Goal: Information Seeking & Learning: Learn about a topic

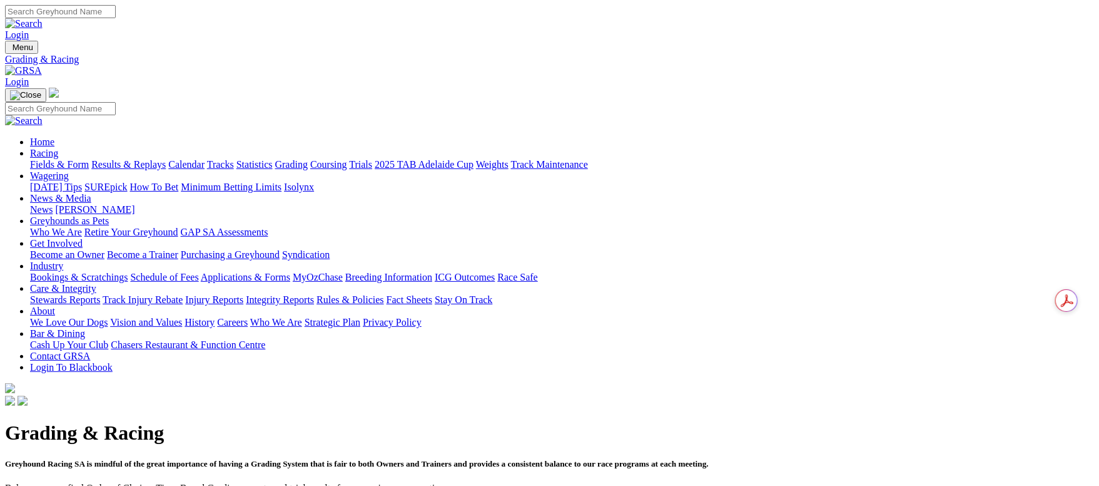
click at [347, 159] on link "Coursing" at bounding box center [328, 164] width 37 height 11
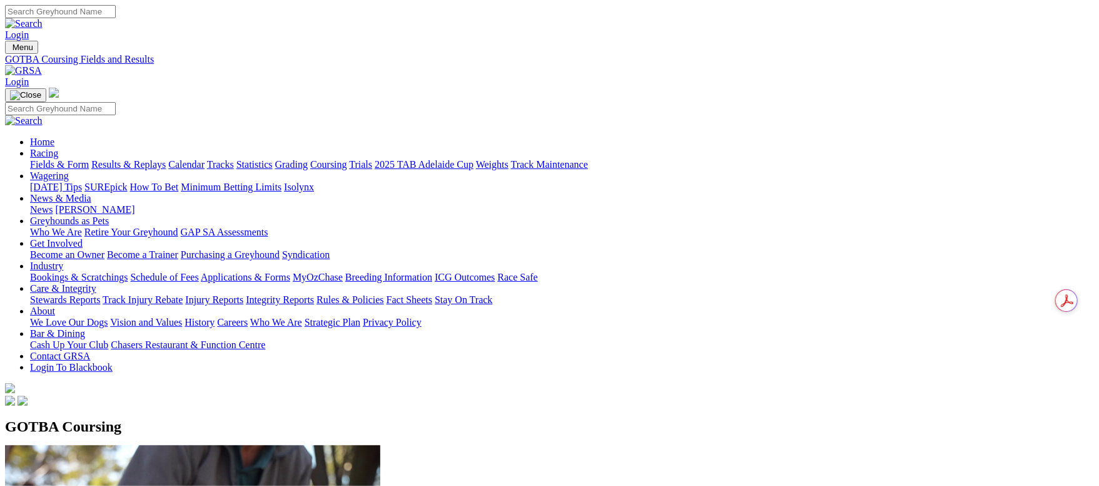
click at [205, 159] on link "Calendar" at bounding box center [186, 164] width 36 height 11
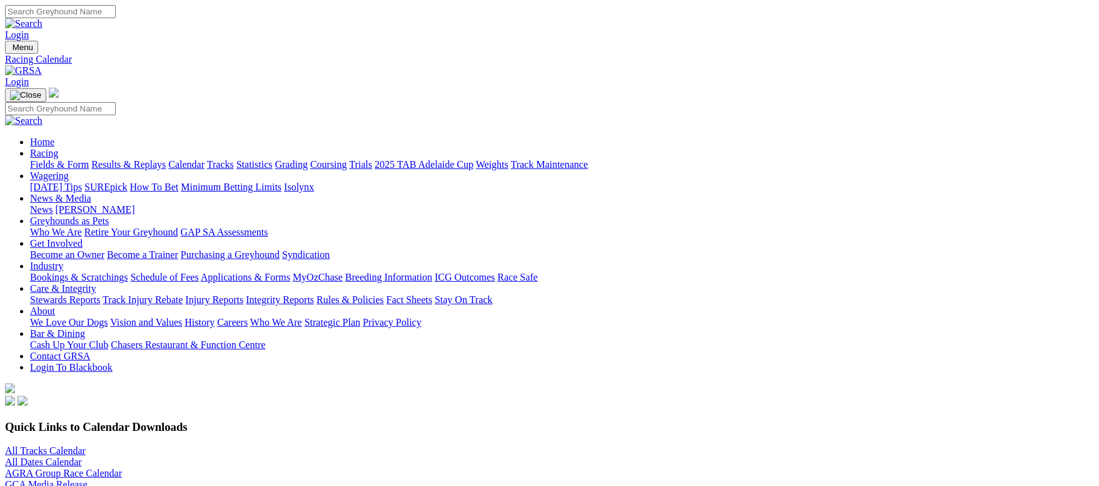
click at [89, 159] on link "Fields & Form" at bounding box center [59, 164] width 59 height 11
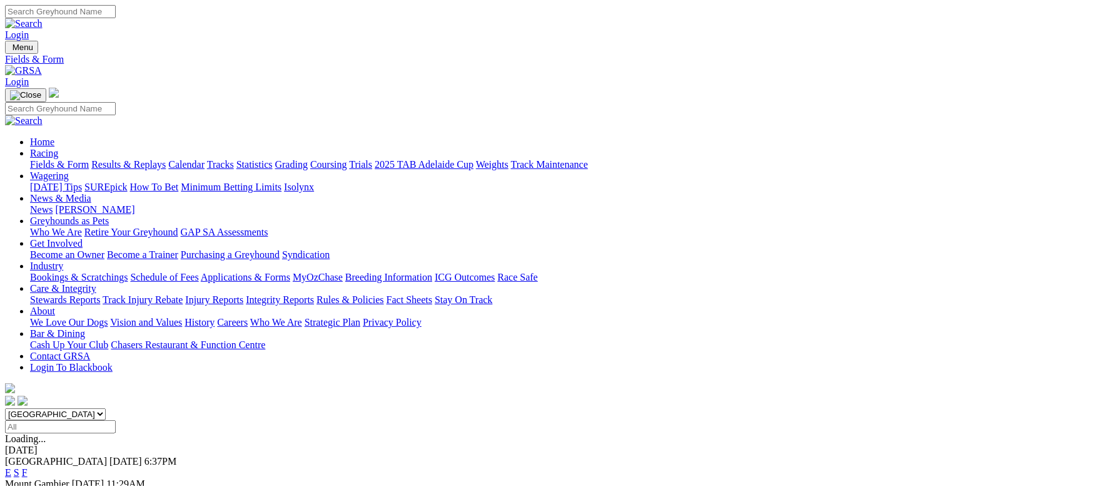
click at [308, 159] on link "Grading" at bounding box center [291, 164] width 33 height 11
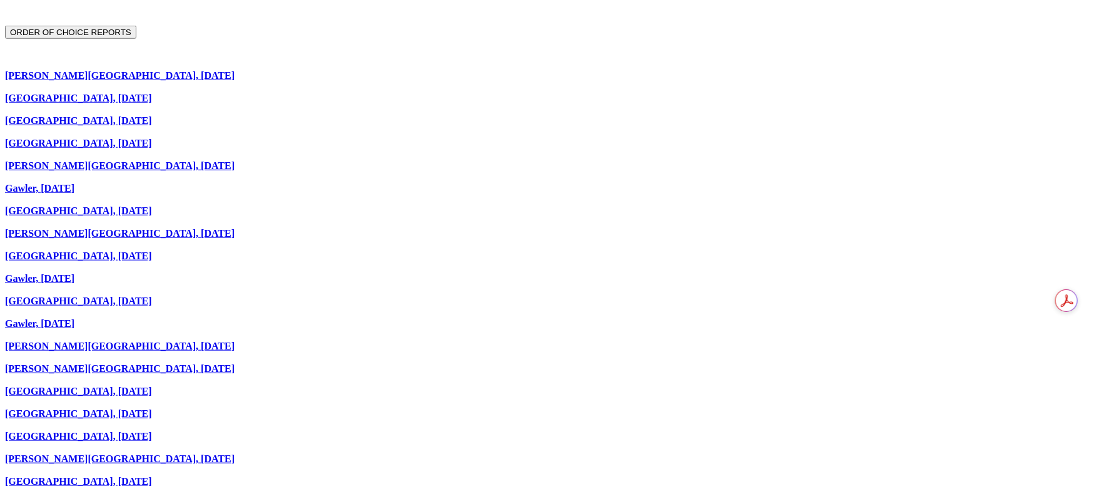
scroll to position [562, 0]
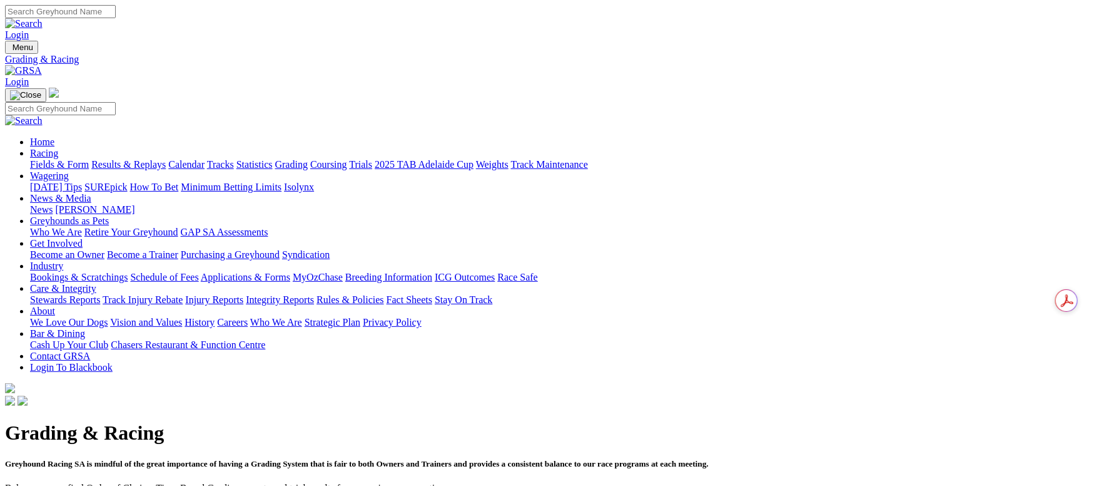
click at [89, 159] on link "Fields & Form" at bounding box center [59, 164] width 59 height 11
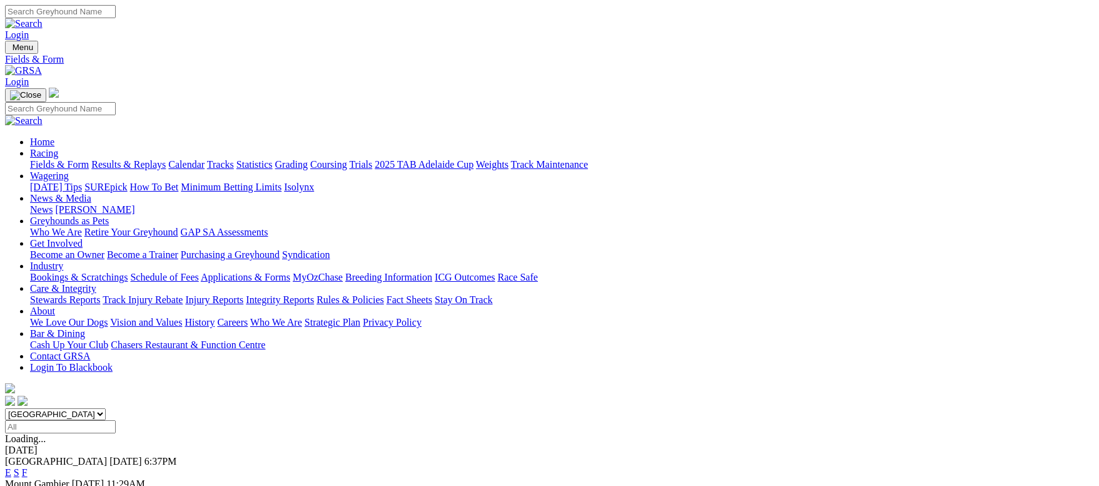
scroll to position [94, 0]
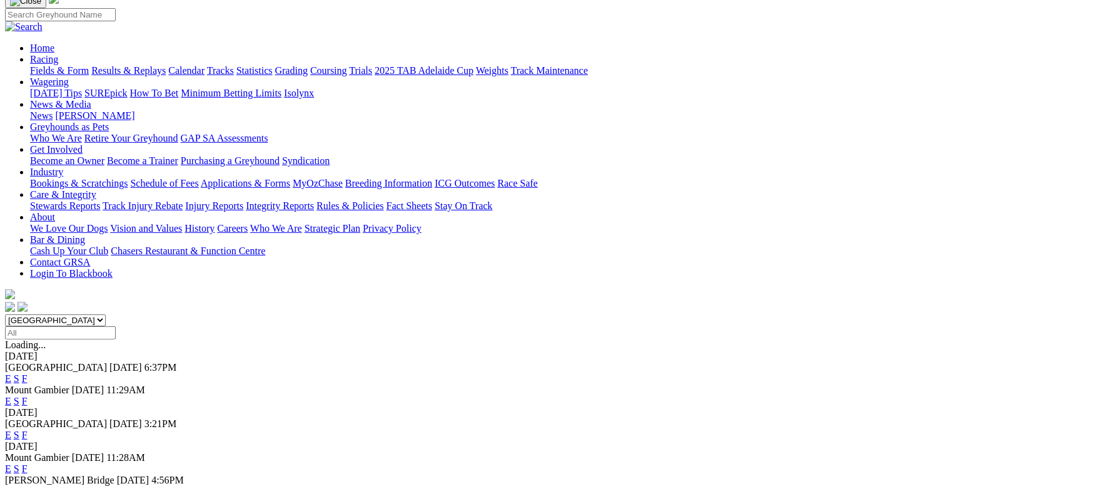
click at [28, 395] on link "F" at bounding box center [25, 400] width 6 height 11
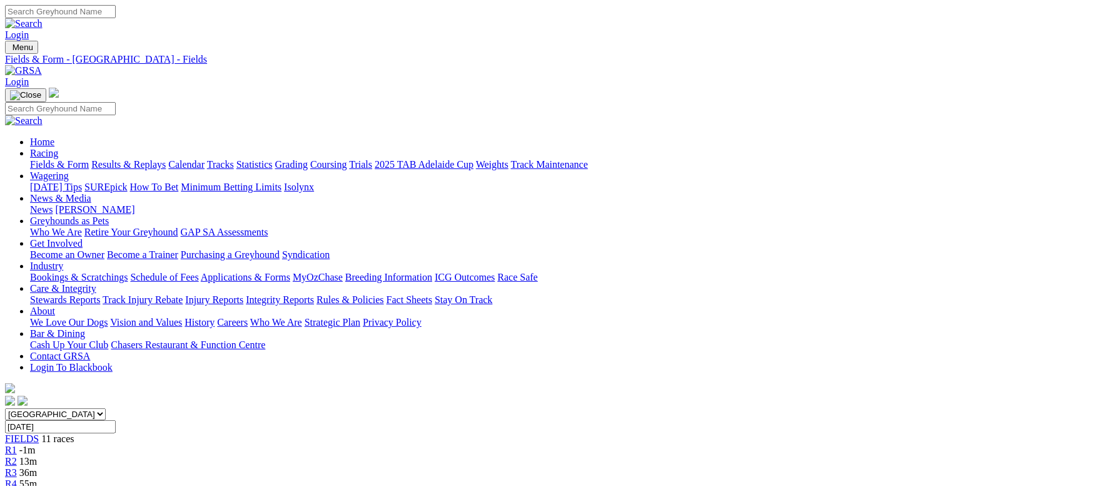
click at [89, 159] on link "Fields & Form" at bounding box center [59, 164] width 59 height 11
